Goal: Information Seeking & Learning: Check status

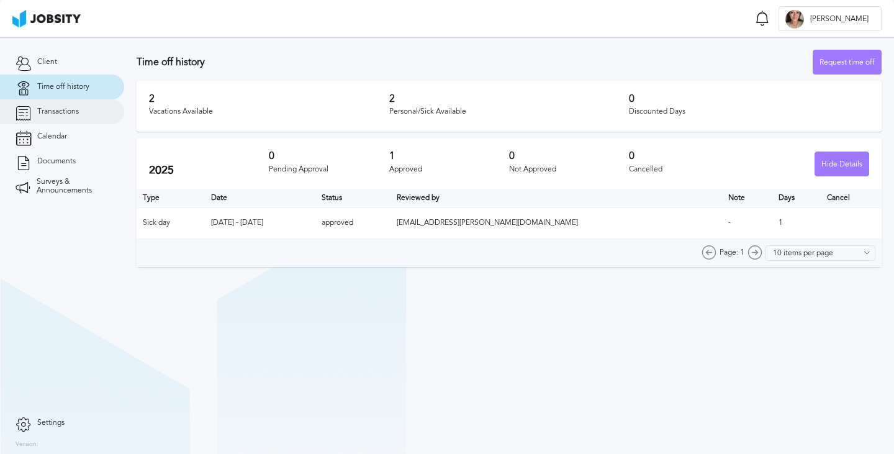
click at [62, 113] on span "Transactions" at bounding box center [58, 111] width 42 height 9
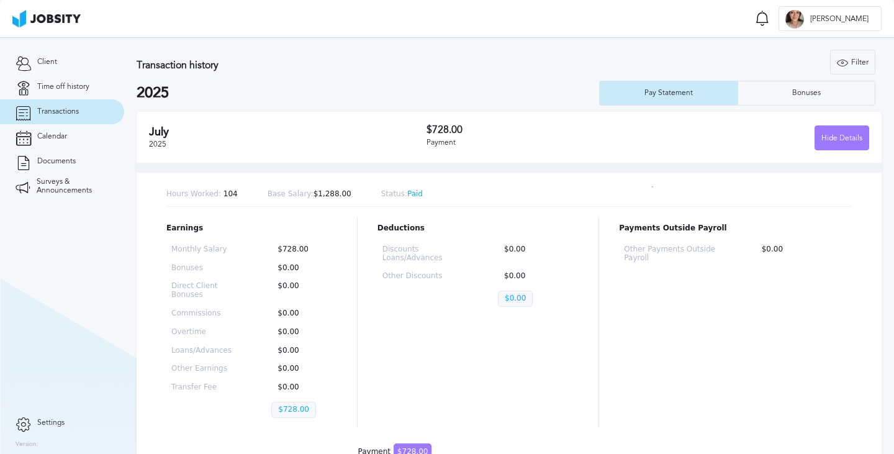
click at [632, 136] on div "$728.00 Payment" at bounding box center [537, 137] width 222 height 26
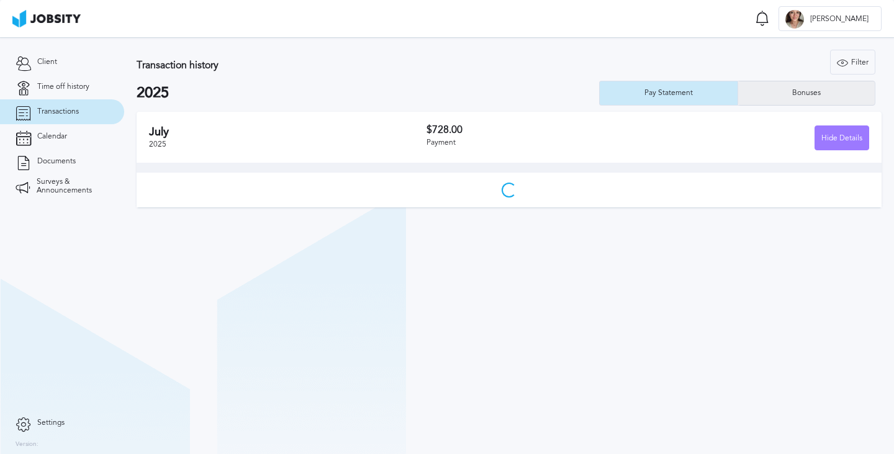
click at [762, 104] on div "Bonuses" at bounding box center [806, 93] width 137 height 25
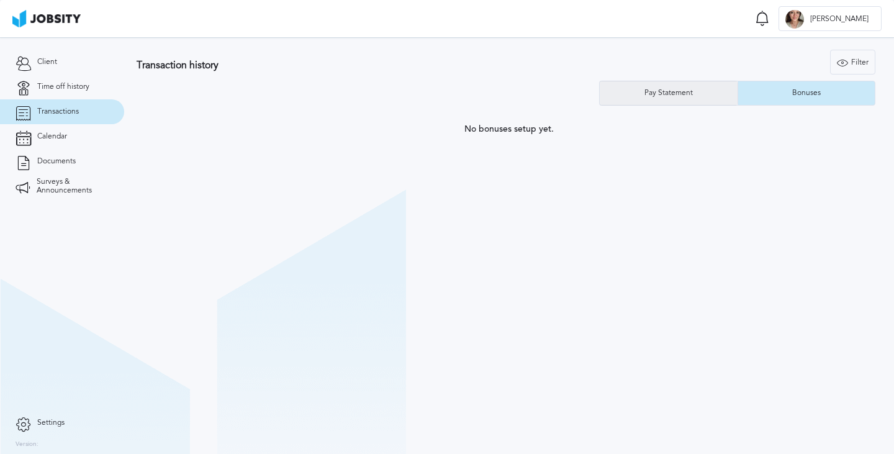
click at [697, 94] on div "Pay Statement" at bounding box center [668, 93] width 61 height 9
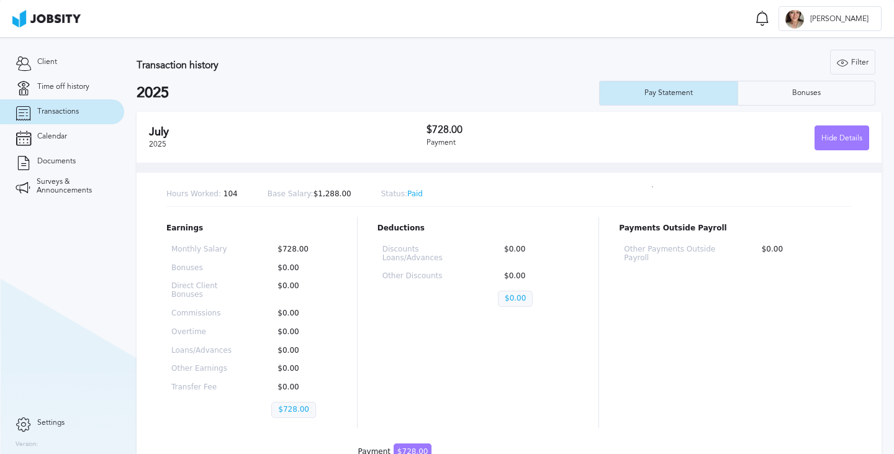
click at [487, 376] on div "Deductions Discounts Loans/Advances $0.00 Other Discounts $0.00 $0.00" at bounding box center [478, 322] width 202 height 211
